Goal: Information Seeking & Learning: Compare options

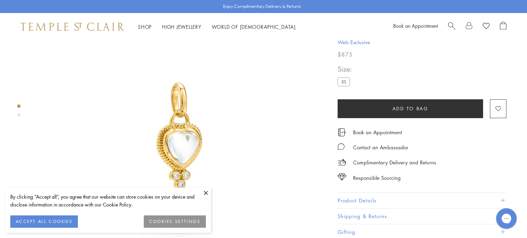
scroll to position [49, 0]
click at [205, 194] on button at bounding box center [206, 193] width 10 height 10
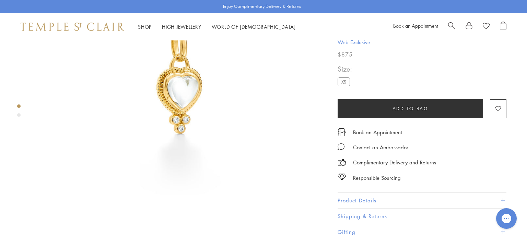
scroll to position [106, 0]
click at [340, 195] on button "Product Details" at bounding box center [421, 200] width 169 height 15
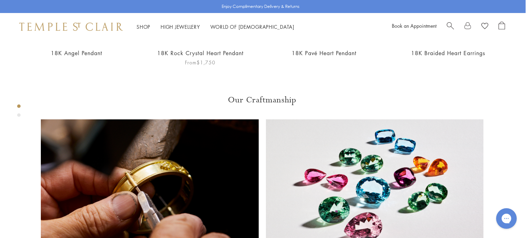
scroll to position [0, 0]
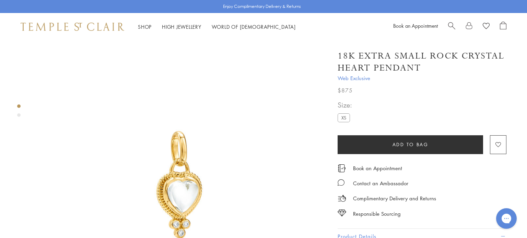
click at [345, 117] on label "XS" at bounding box center [343, 117] width 12 height 9
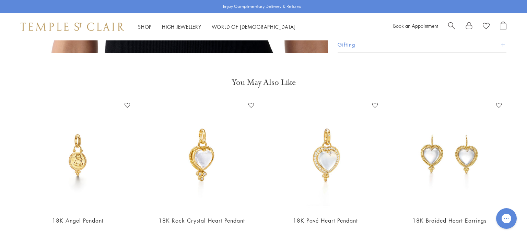
scroll to position [591, 0]
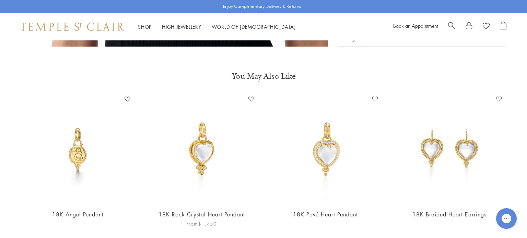
click at [196, 138] on img at bounding box center [201, 149] width 110 height 110
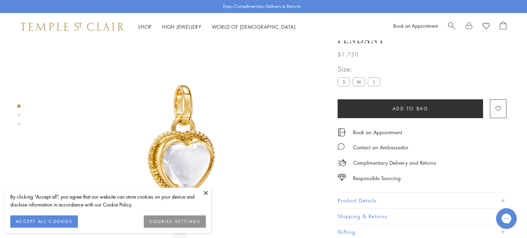
scroll to position [33, 0]
click at [343, 82] on label "S" at bounding box center [343, 81] width 12 height 9
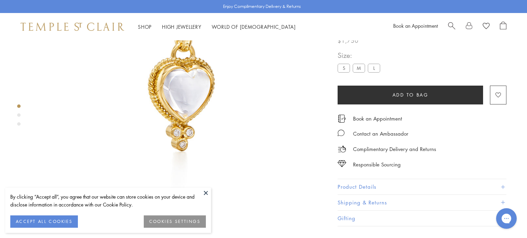
scroll to position [106, 0]
click at [353, 195] on button "Product Details" at bounding box center [421, 186] width 169 height 15
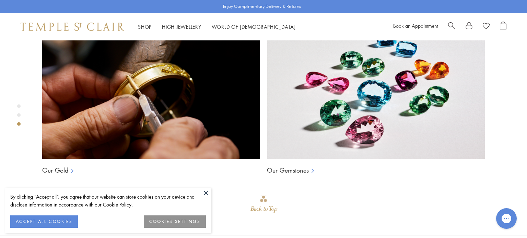
scroll to position [0, 0]
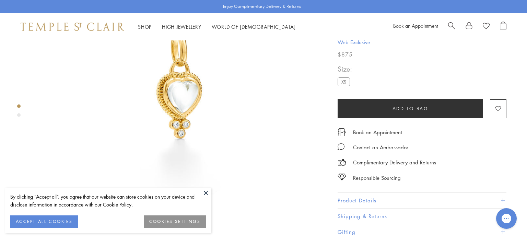
scroll to position [100, 0]
click at [355, 200] on button "Product Details" at bounding box center [421, 200] width 169 height 15
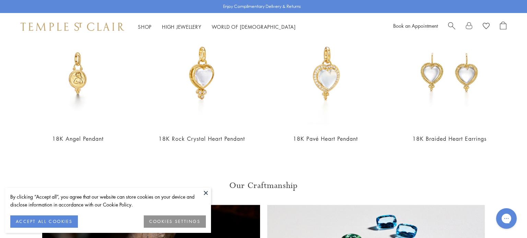
scroll to position [668, 0]
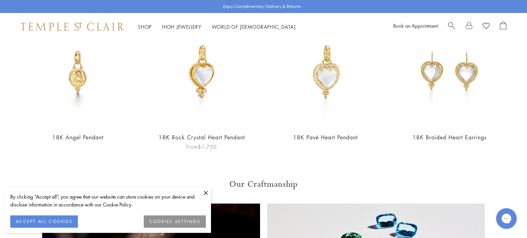
click at [213, 134] on link "18K Rock Crystal Heart Pendant" at bounding box center [201, 138] width 86 height 8
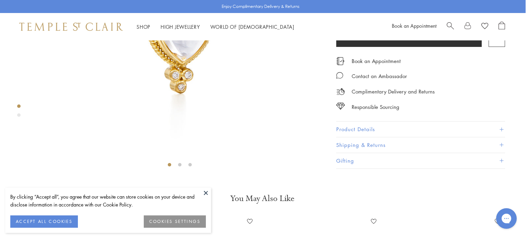
scroll to position [173, 1]
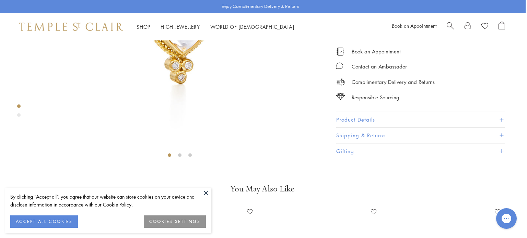
click at [347, 128] on button "Product Details" at bounding box center [420, 119] width 169 height 15
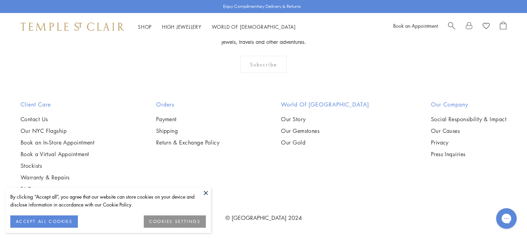
scroll to position [919, 0]
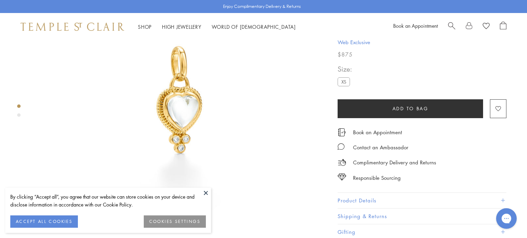
scroll to position [86, 0]
click at [346, 200] on button "Product Details" at bounding box center [421, 200] width 169 height 15
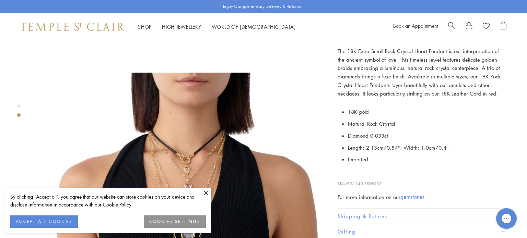
scroll to position [275, 0]
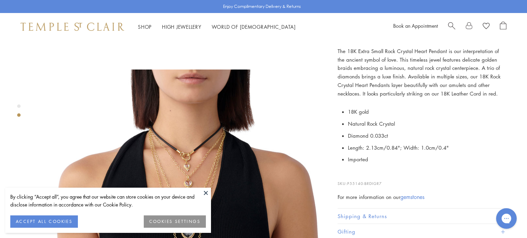
click at [206, 193] on button at bounding box center [206, 193] width 10 height 10
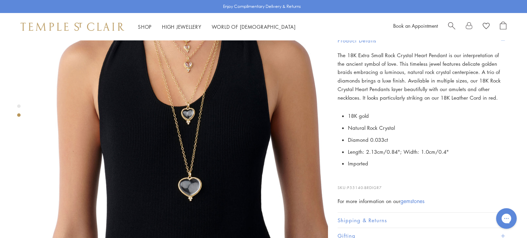
scroll to position [393, 0]
